Goal: Information Seeking & Learning: Learn about a topic

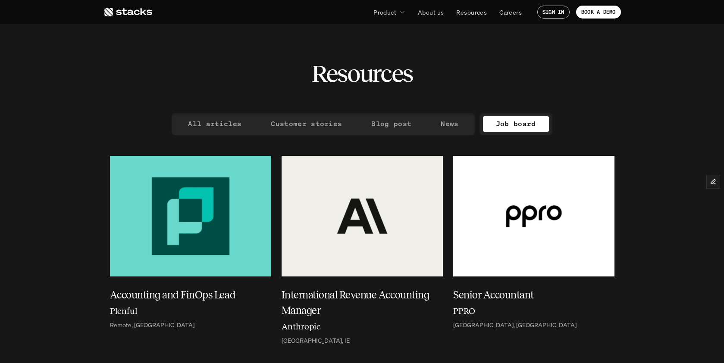
scroll to position [174, 0]
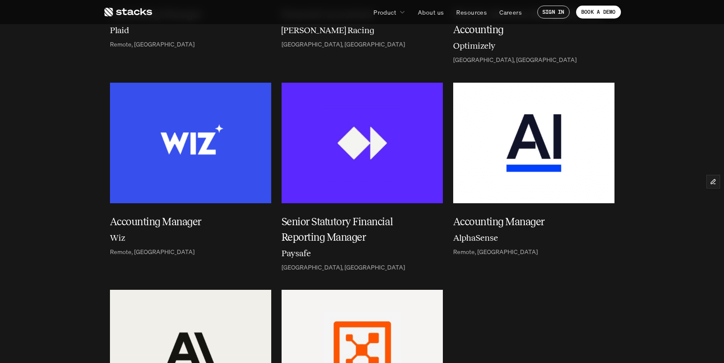
scroll to position [2172, 0]
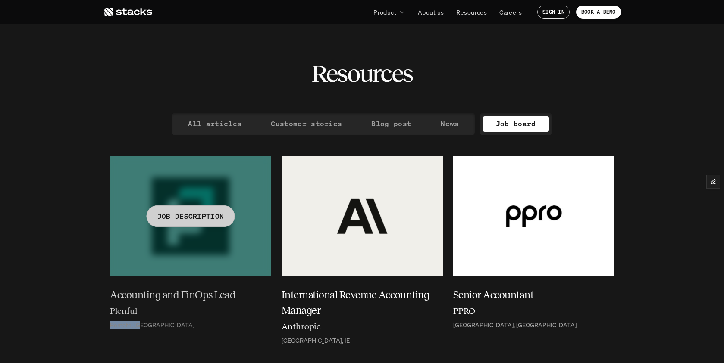
drag, startPoint x: 108, startPoint y: 328, endPoint x: 147, endPoint y: 326, distance: 38.8
copy p "Remote, [GEOGRAPHIC_DATA]"
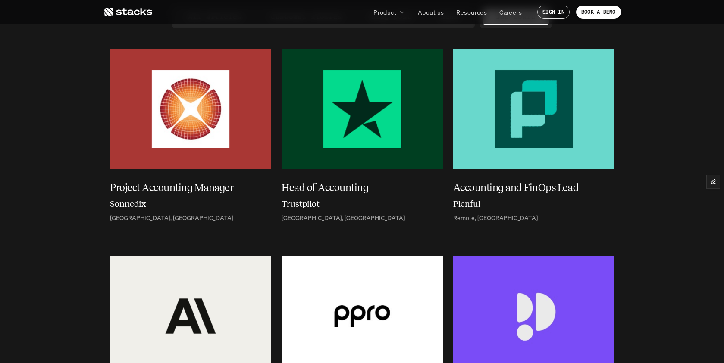
scroll to position [106, 0]
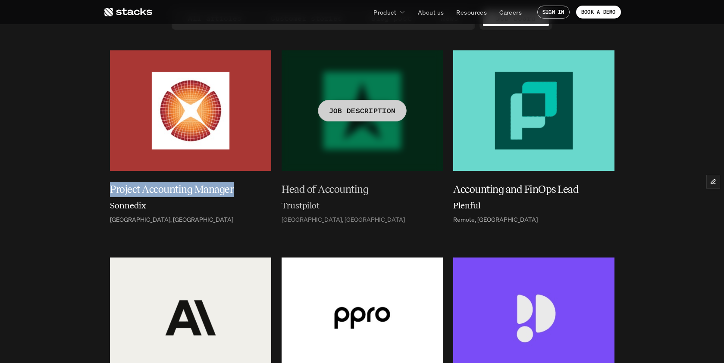
click at [344, 187] on h5 "Head of Accounting" at bounding box center [356, 190] width 151 height 16
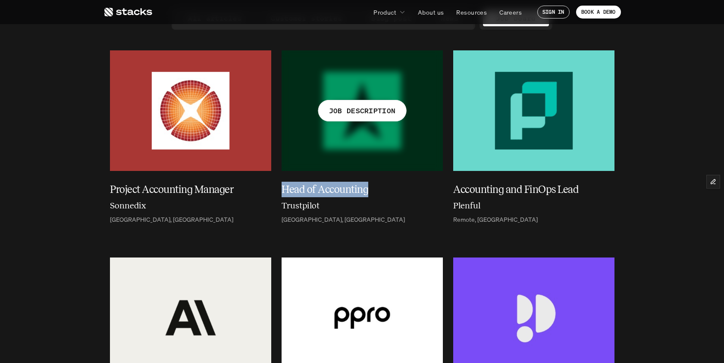
drag, startPoint x: 281, startPoint y: 190, endPoint x: 372, endPoint y: 188, distance: 91.8
click at [372, 188] on div "JOB DESCRIPTION Head of Accounting Trustpilot [GEOGRAPHIC_DATA], [GEOGRAPHIC_DA…" at bounding box center [361, 141] width 161 height 182
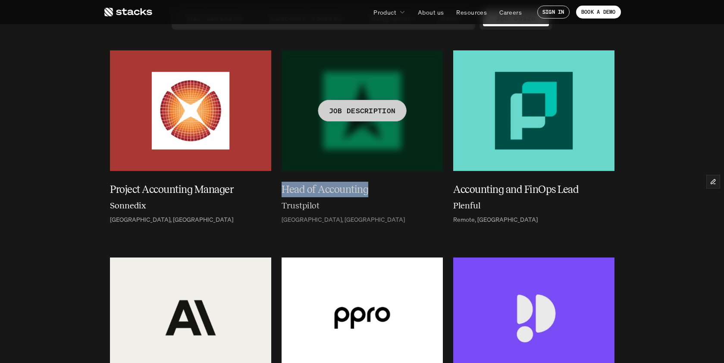
copy h5 "Head of Accounting"
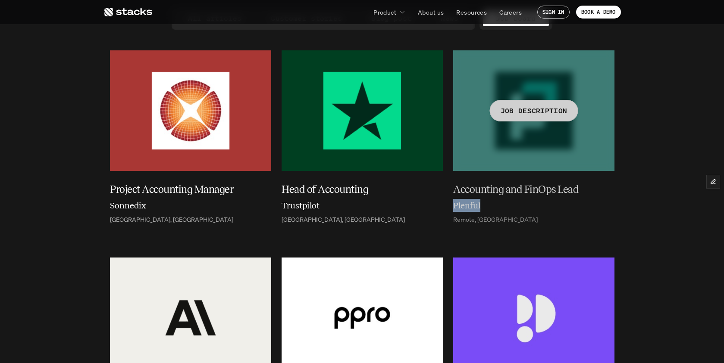
click at [540, 204] on link "Plenful" at bounding box center [533, 207] width 161 height 16
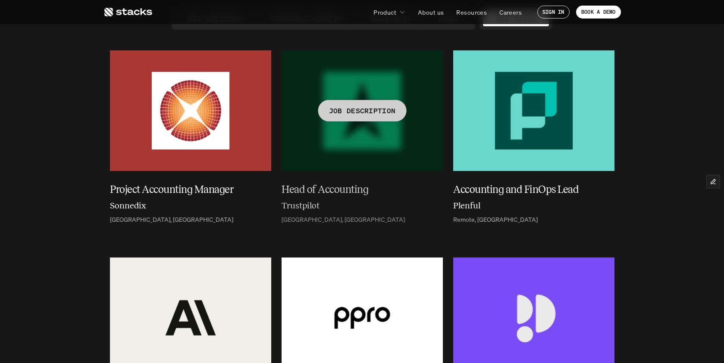
click at [434, 179] on div "Head of Accounting Trustpilot [GEOGRAPHIC_DATA], [GEOGRAPHIC_DATA]" at bounding box center [361, 202] width 161 height 59
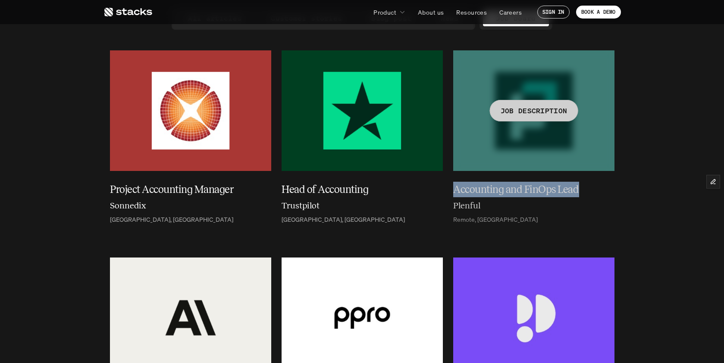
drag, startPoint x: 452, startPoint y: 190, endPoint x: 579, endPoint y: 191, distance: 127.2
copy h5 "Accounting and FinOps Lead"
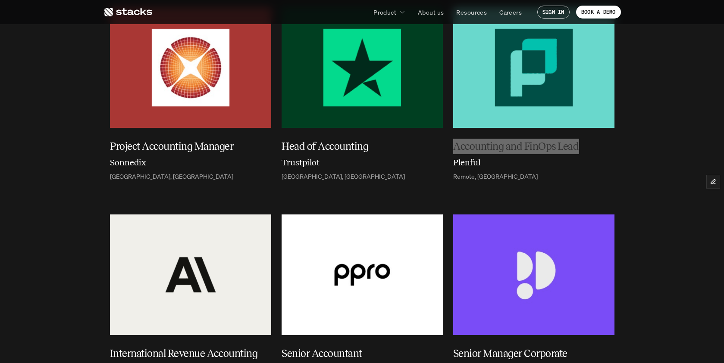
scroll to position [222, 0]
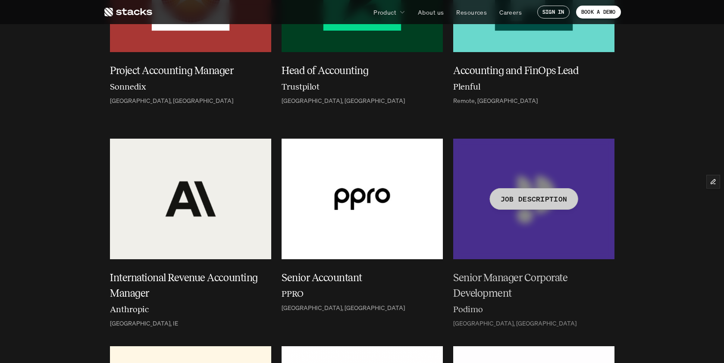
scroll to position [237, 0]
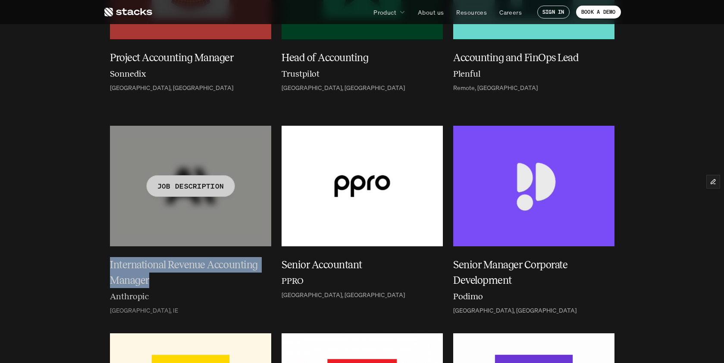
drag, startPoint x: 102, startPoint y: 264, endPoint x: 152, endPoint y: 281, distance: 53.0
copy h5 "International Revenue Accounting Manager"
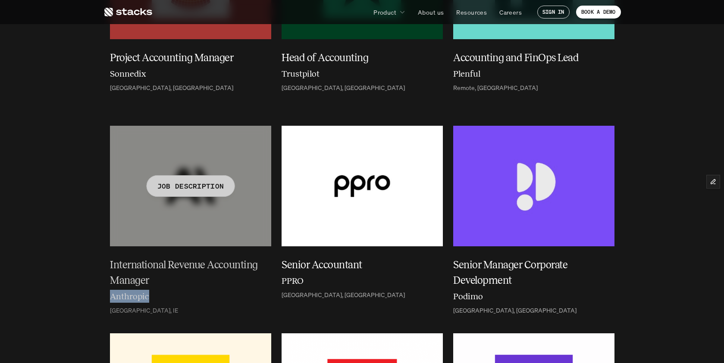
drag, startPoint x: 106, startPoint y: 299, endPoint x: 153, endPoint y: 298, distance: 46.1
copy h6 "Anthropic"
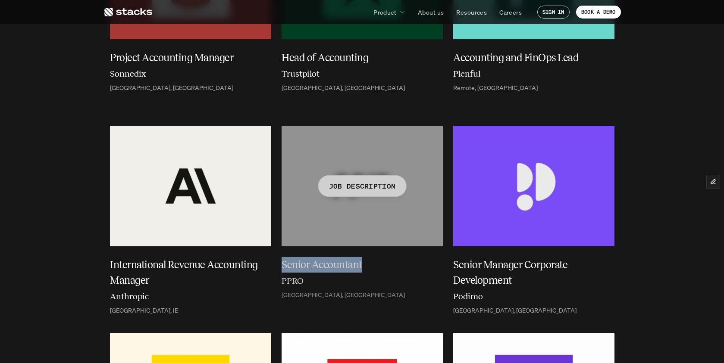
drag, startPoint x: 279, startPoint y: 262, endPoint x: 362, endPoint y: 266, distance: 82.4
copy h5 "Senior Accountant"
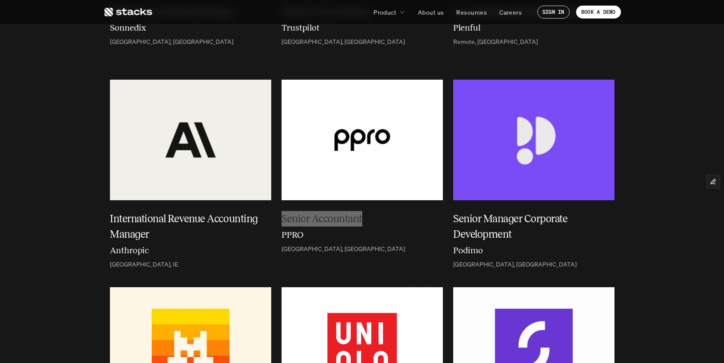
scroll to position [0, 0]
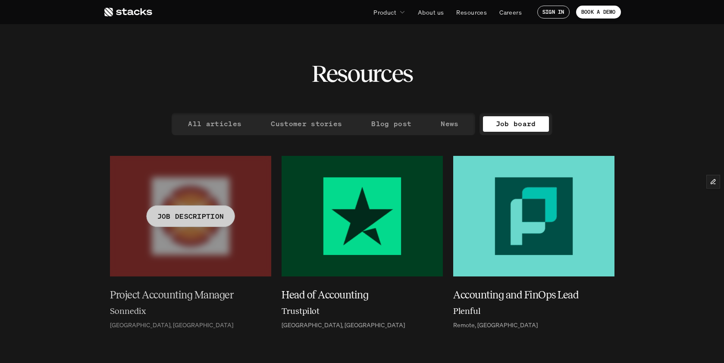
click at [110, 295] on h5 "Project Accounting Manager" at bounding box center [185, 295] width 151 height 16
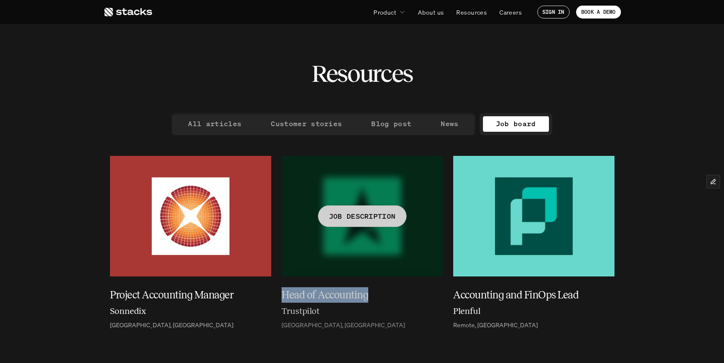
drag, startPoint x: 282, startPoint y: 294, endPoint x: 367, endPoint y: 297, distance: 85.4
copy h5 "Head of Accounting"
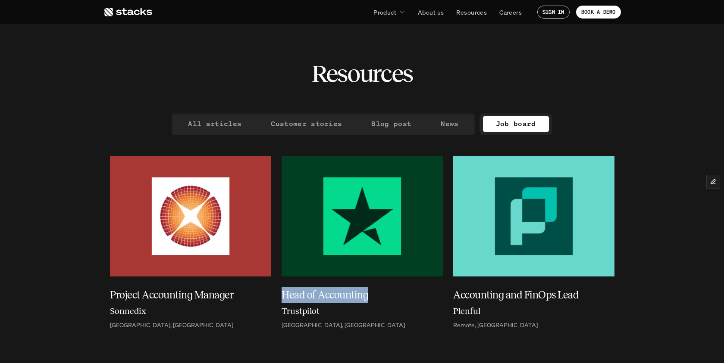
click at [330, 315] on link "Trustpilot" at bounding box center [361, 313] width 161 height 16
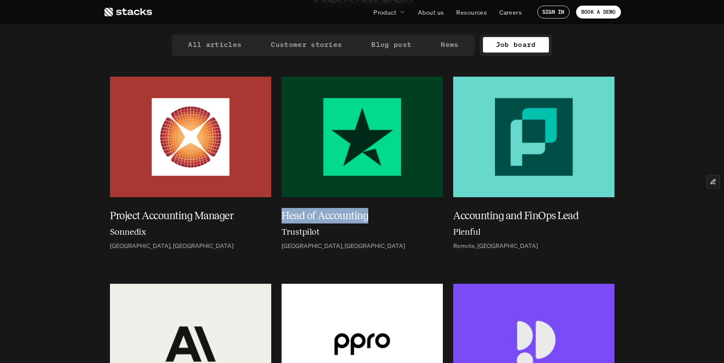
scroll to position [129, 0]
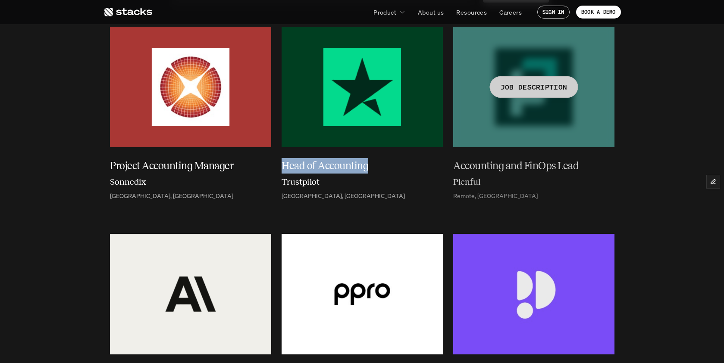
click at [605, 206] on div "Accounting and FinOps Lead Plenful Remote, [GEOGRAPHIC_DATA]" at bounding box center [533, 179] width 161 height 59
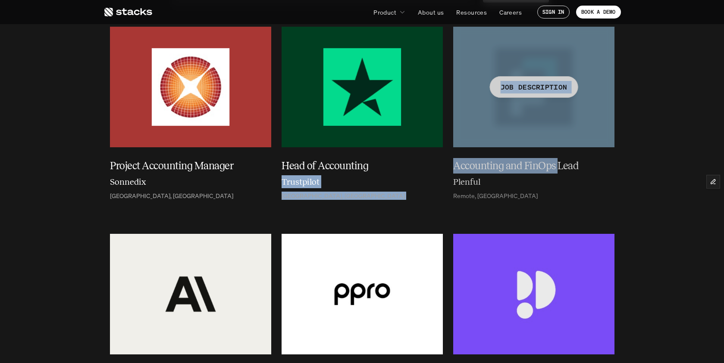
drag, startPoint x: 456, startPoint y: 167, endPoint x: 557, endPoint y: 167, distance: 101.7
click at [594, 167] on h5 "Accounting and FinOps Lead" at bounding box center [528, 166] width 151 height 16
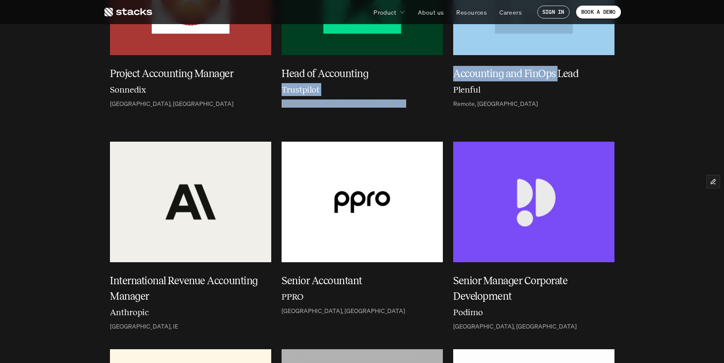
scroll to position [340, 0]
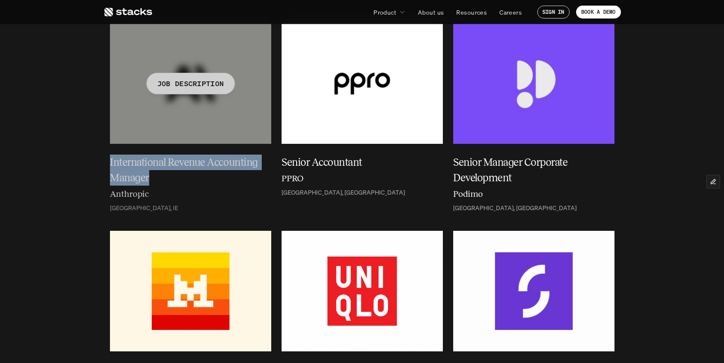
drag, startPoint x: 101, startPoint y: 160, endPoint x: 152, endPoint y: 173, distance: 52.1
copy h5 "International Revenue Accounting Manager"
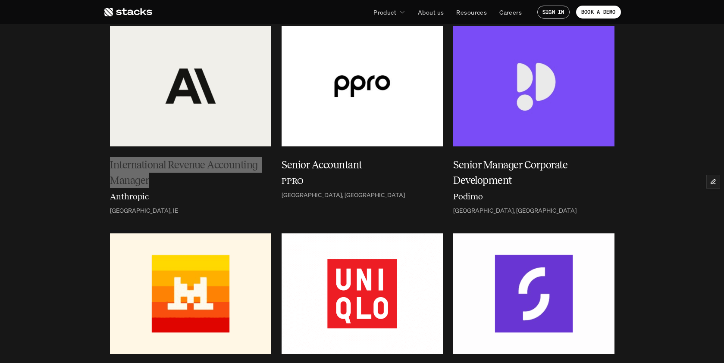
scroll to position [332, 0]
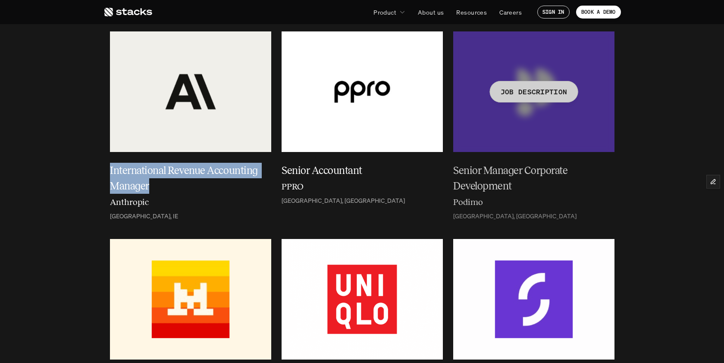
click at [490, 174] on h5 "Senior Manager Corporate Development" at bounding box center [528, 178] width 151 height 31
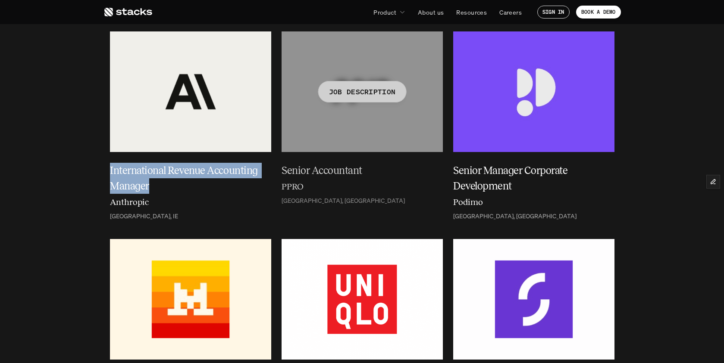
click at [384, 169] on h5 "Senior Accountant" at bounding box center [356, 171] width 151 height 16
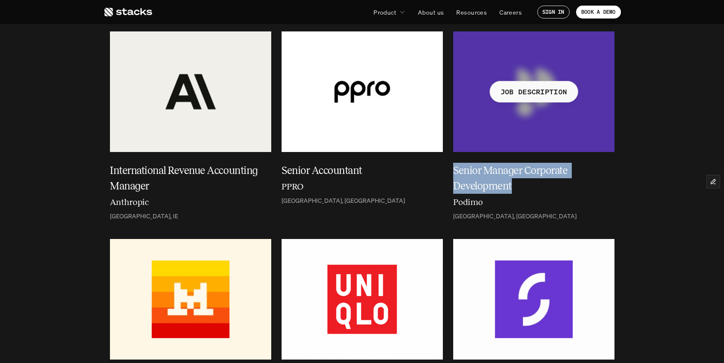
drag, startPoint x: 453, startPoint y: 169, endPoint x: 517, endPoint y: 185, distance: 66.6
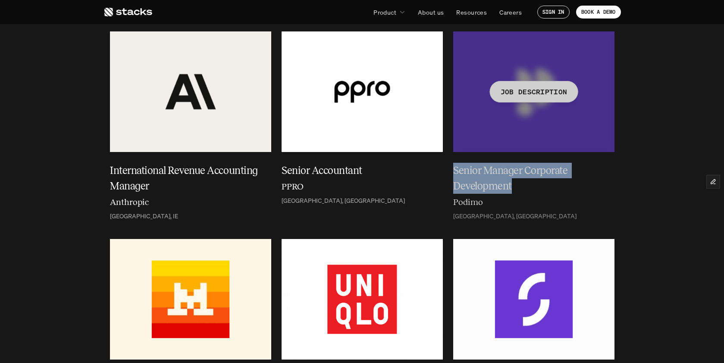
copy h5 "Senior Manager Corporate Development"
